Goal: Task Accomplishment & Management: Use online tool/utility

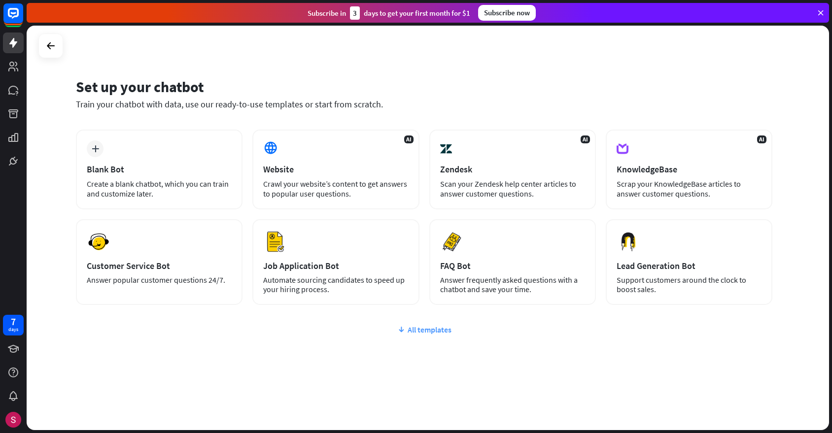
click at [437, 328] on div "All templates" at bounding box center [424, 330] width 697 height 10
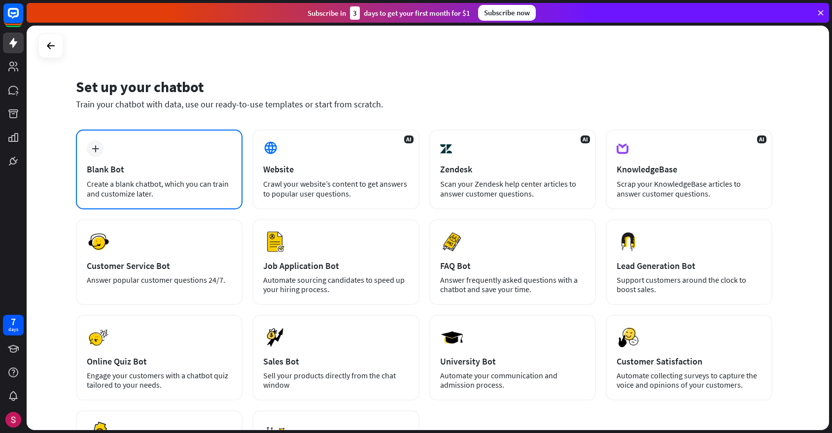
click at [140, 190] on div "Create a blank chatbot, which you can train and customize later." at bounding box center [159, 189] width 145 height 20
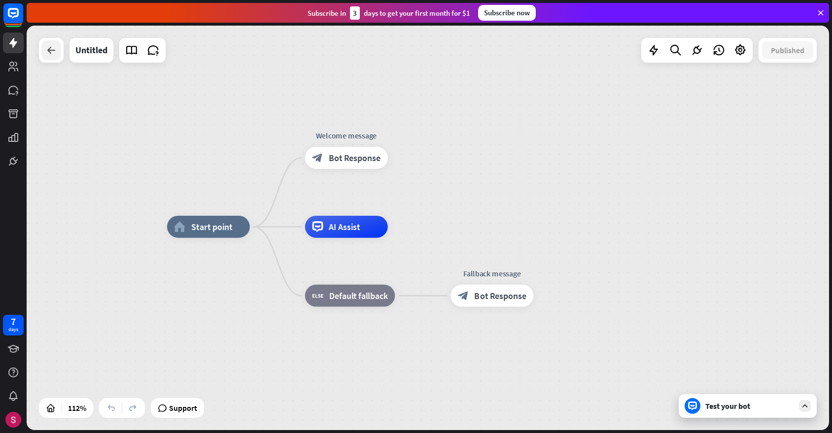
click at [49, 51] on icon at bounding box center [51, 50] width 12 height 12
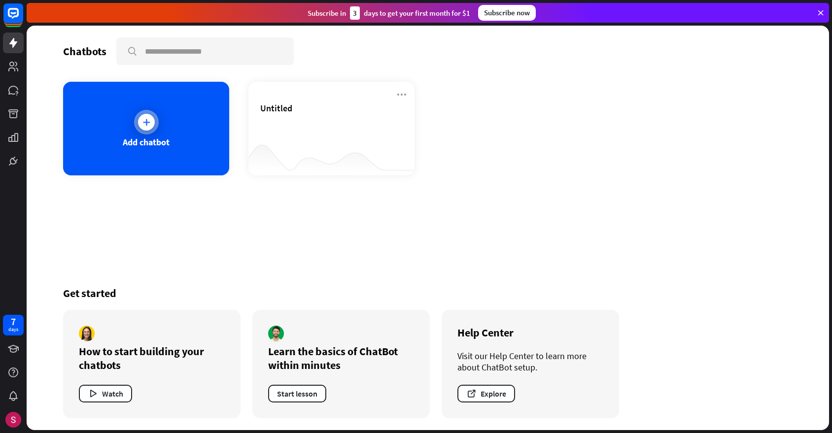
click at [163, 142] on div "Add chatbot" at bounding box center [146, 142] width 47 height 11
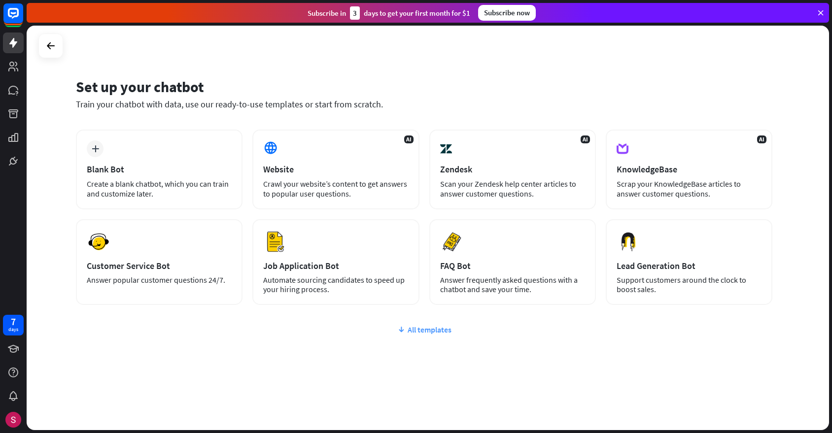
click at [448, 328] on div "All templates" at bounding box center [424, 330] width 697 height 10
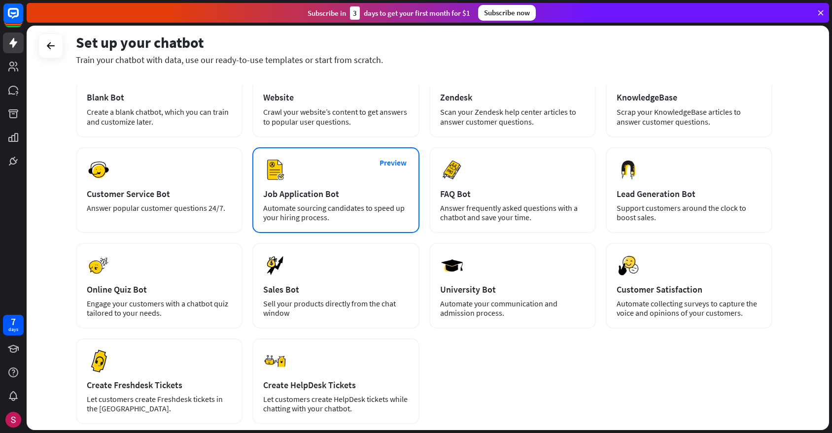
scroll to position [72, 0]
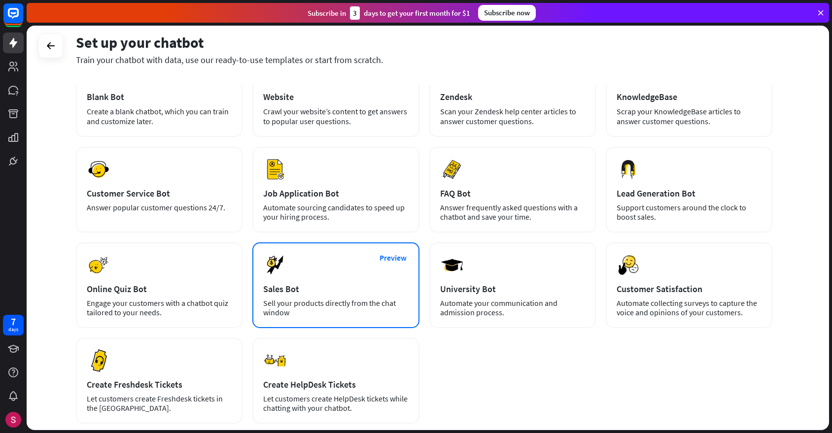
click at [371, 297] on div "Preview Sales Bot Sell your products directly from the chat window" at bounding box center [335, 286] width 167 height 86
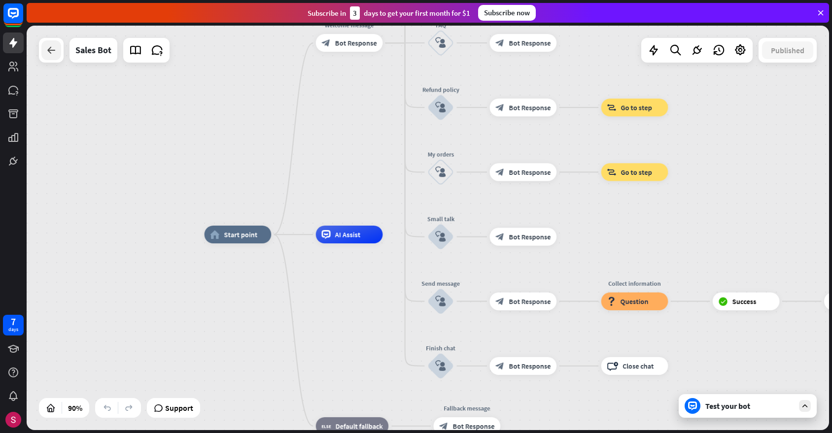
click at [42, 46] on div at bounding box center [51, 50] width 20 height 20
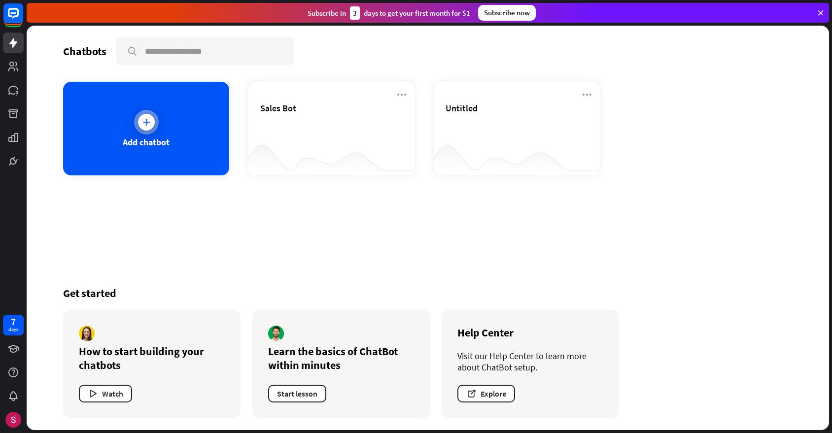
click at [133, 163] on div "Add chatbot" at bounding box center [146, 129] width 166 height 94
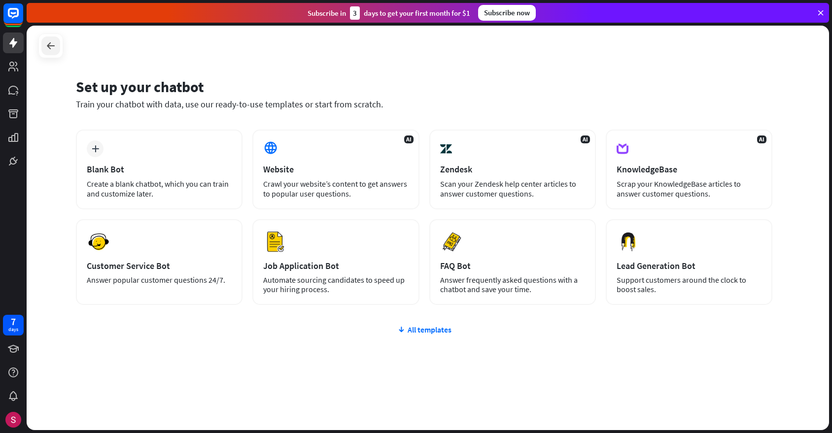
click at [51, 48] on icon at bounding box center [51, 46] width 12 height 12
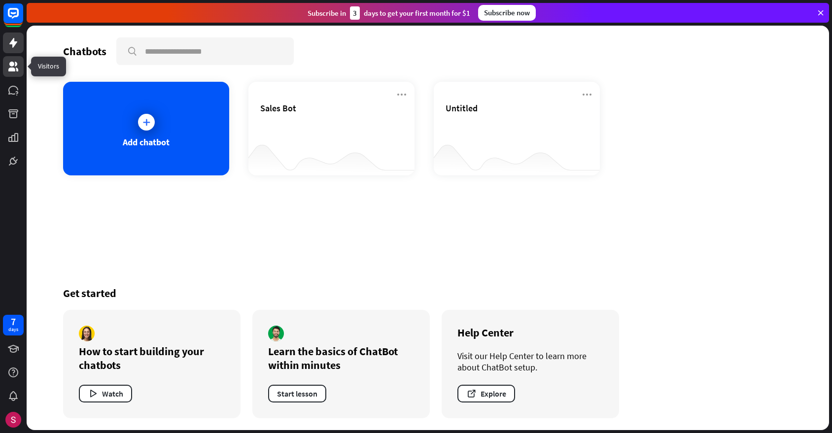
click at [16, 69] on icon at bounding box center [13, 67] width 12 height 12
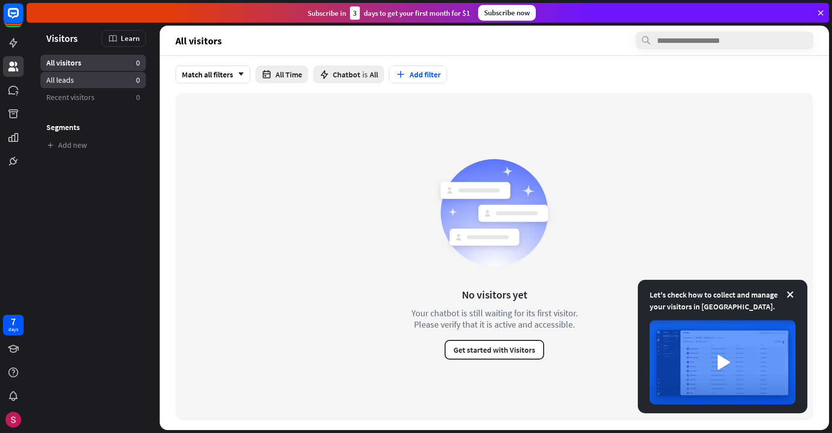
click at [42, 83] on link "All leads 0" at bounding box center [93, 80] width 106 height 16
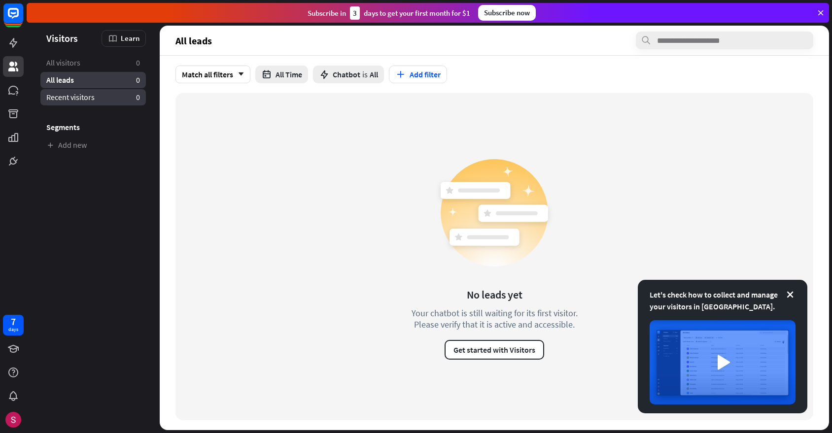
click at [61, 101] on span "Recent visitors" at bounding box center [70, 97] width 48 height 10
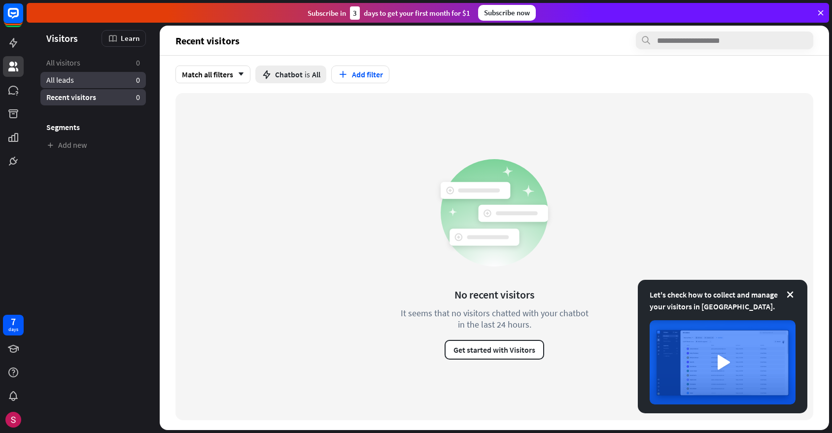
click at [65, 86] on link "All leads 0" at bounding box center [93, 80] width 106 height 16
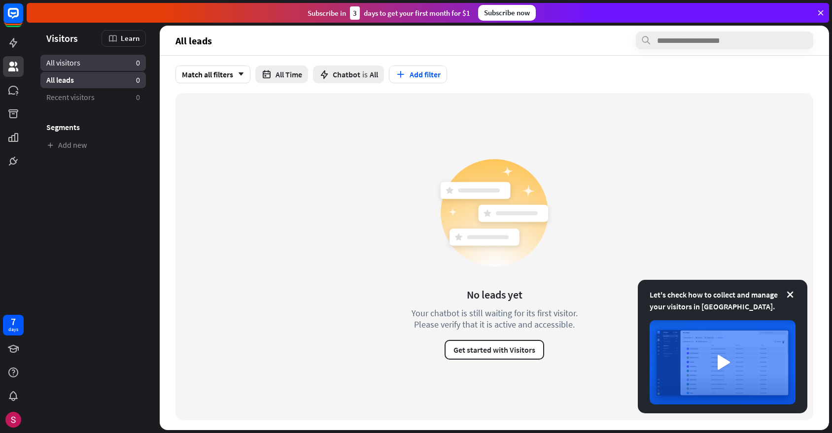
click at [85, 57] on link "All visitors 0" at bounding box center [93, 63] width 106 height 16
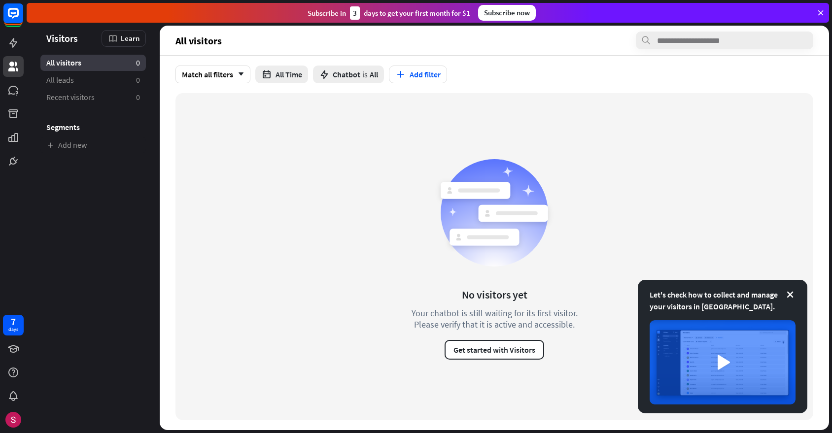
click at [63, 38] on span "Visitors" at bounding box center [62, 38] width 32 height 11
click at [12, 42] on icon at bounding box center [13, 43] width 8 height 10
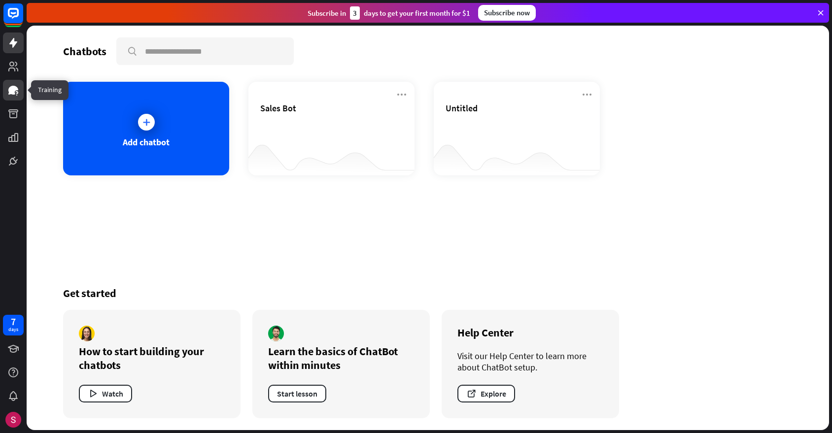
click at [16, 95] on icon at bounding box center [13, 90] width 12 height 12
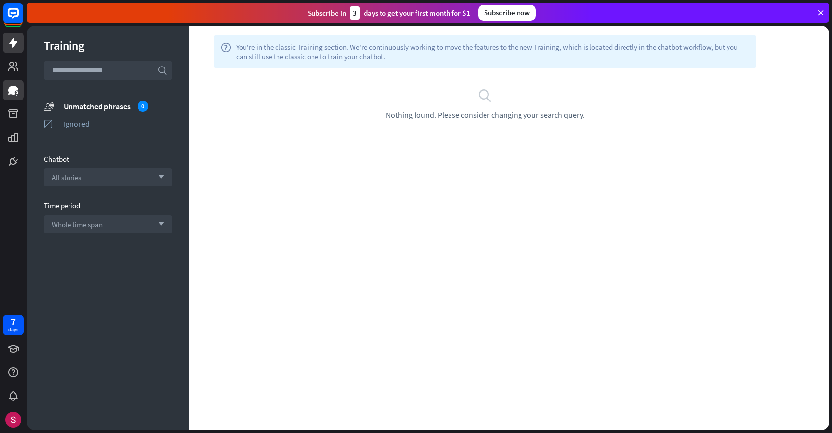
click at [14, 48] on icon at bounding box center [13, 43] width 12 height 12
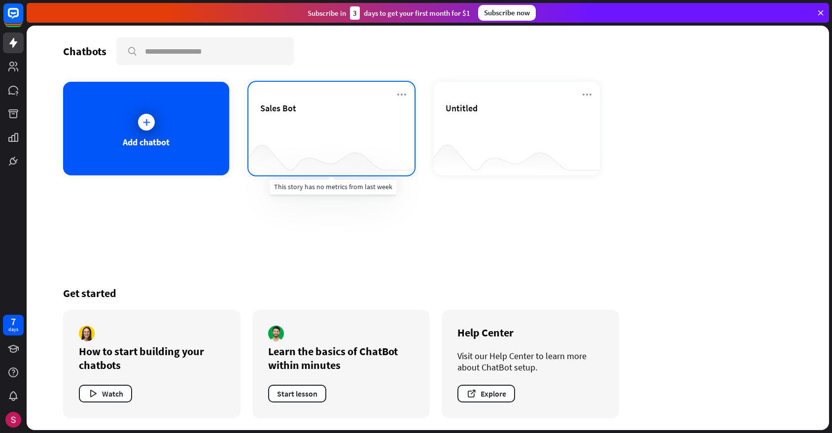
click at [324, 142] on div at bounding box center [332, 156] width 166 height 38
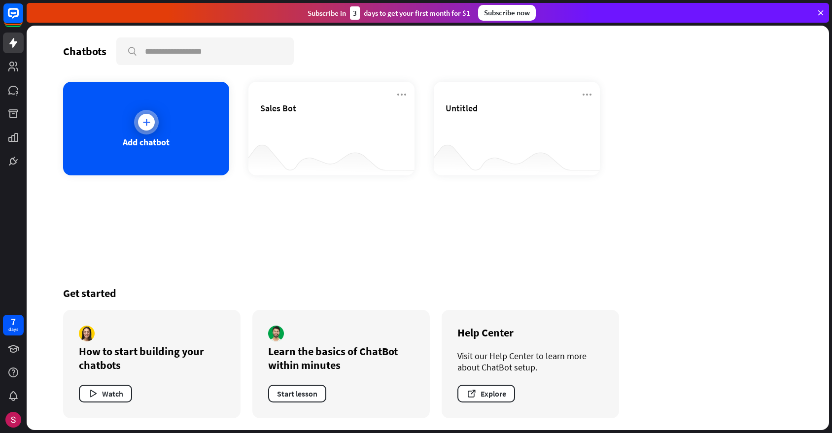
click at [142, 148] on div "Add chatbot" at bounding box center [146, 129] width 166 height 94
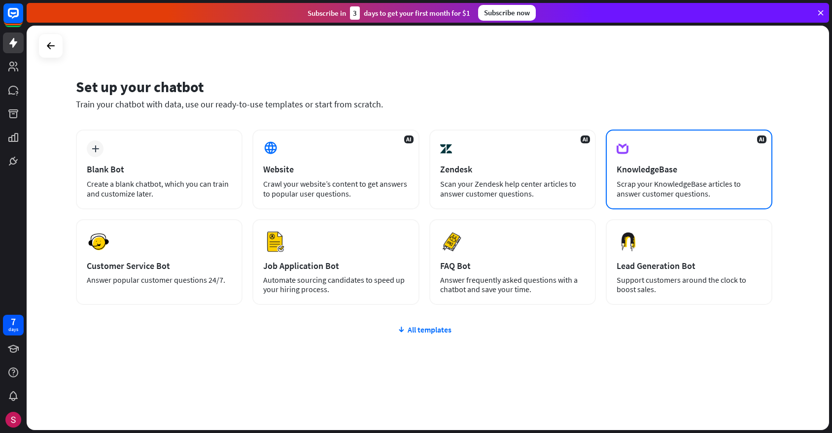
click at [647, 174] on div "KnowledgeBase" at bounding box center [689, 169] width 145 height 11
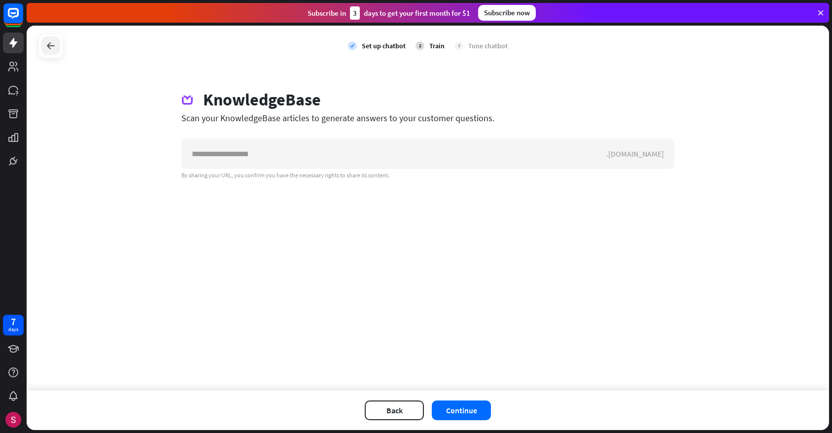
click at [52, 44] on icon at bounding box center [51, 46] width 12 height 12
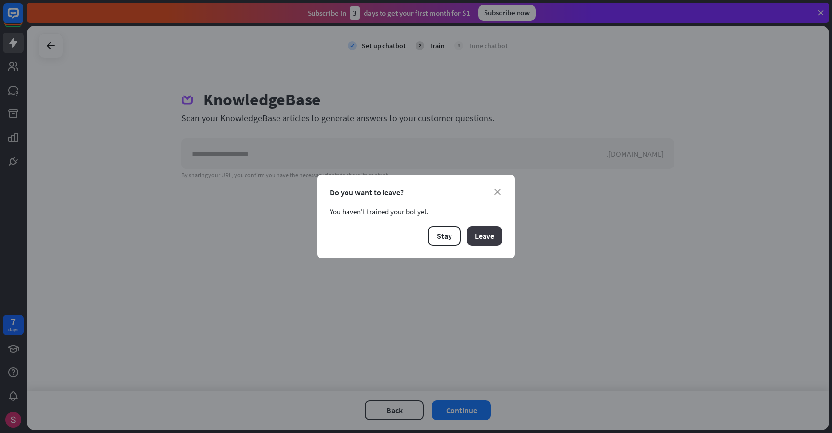
click at [488, 240] on button "Leave" at bounding box center [485, 236] width 36 height 20
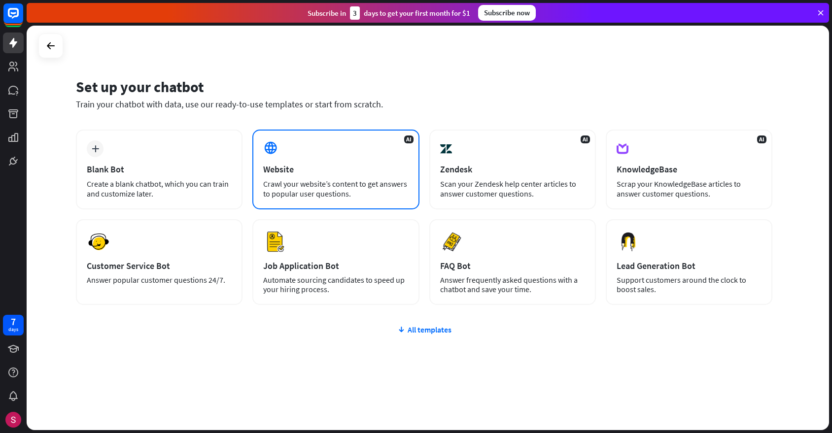
drag, startPoint x: 75, startPoint y: 89, endPoint x: 348, endPoint y: 174, distance: 285.4
click at [348, 174] on div "Set up your chatbot Train your chatbot with data, use our ready-to-use template…" at bounding box center [428, 228] width 803 height 405
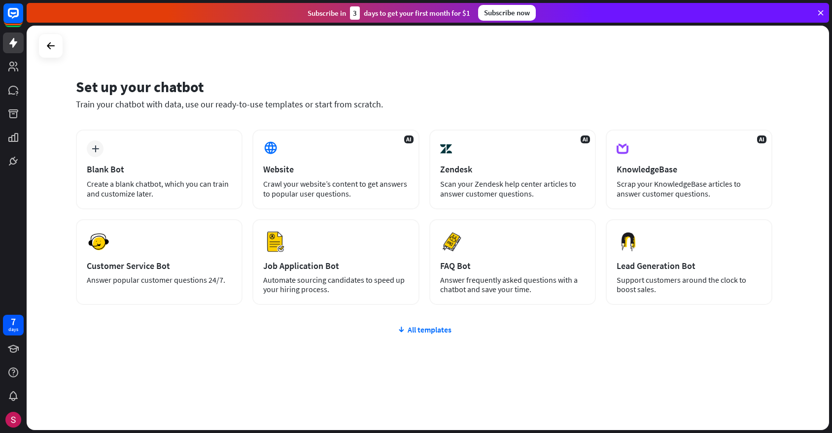
click at [422, 114] on div "Set up your chatbot Train your chatbot with data, use our ready-to-use template…" at bounding box center [424, 100] width 697 height 60
